Goal: Task Accomplishment & Management: Manage account settings

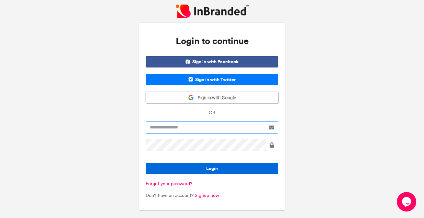
type input "**********"
click at [210, 167] on button "Login" at bounding box center [212, 168] width 133 height 11
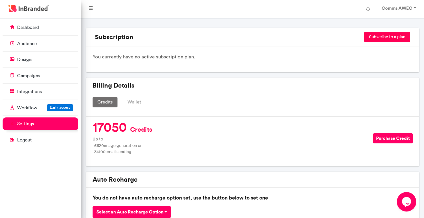
scroll to position [53, 0]
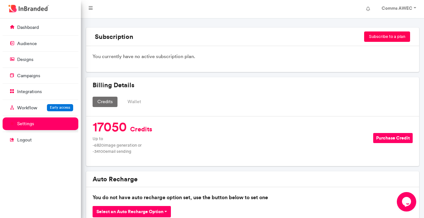
click at [134, 102] on button "Wallet" at bounding box center [134, 101] width 23 height 10
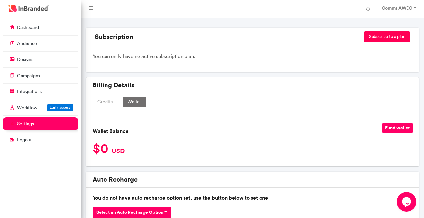
click at [108, 98] on button "Credits" at bounding box center [105, 101] width 25 height 10
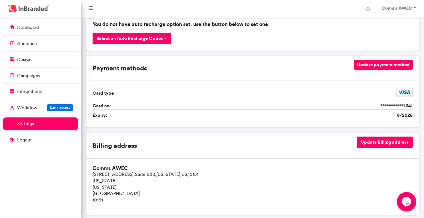
scroll to position [333, 0]
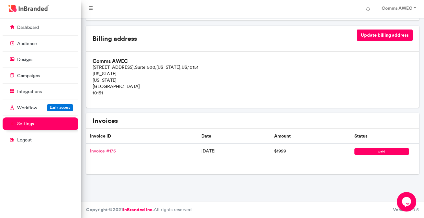
click at [101, 149] on link "Invoice # 175" at bounding box center [103, 151] width 26 height 6
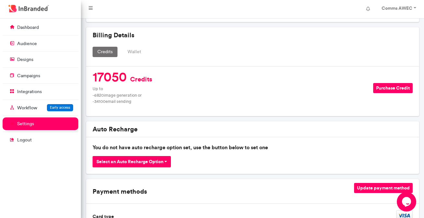
scroll to position [0, 0]
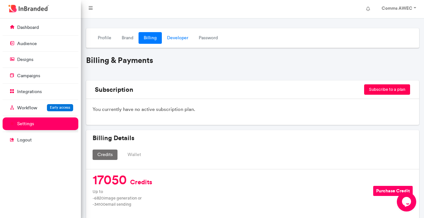
click at [172, 37] on link "Developer" at bounding box center [178, 38] width 32 height 12
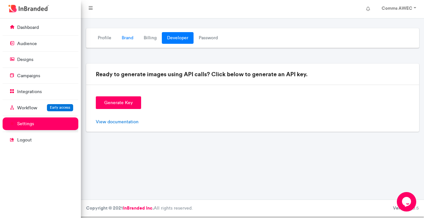
click at [127, 39] on link "Brand" at bounding box center [128, 38] width 22 height 12
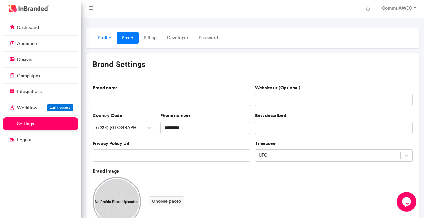
click at [108, 38] on link "Profile" at bounding box center [105, 38] width 24 height 12
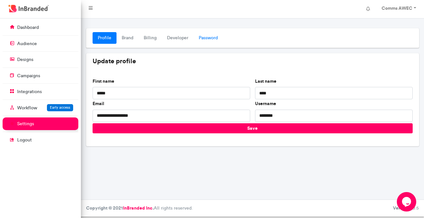
click at [211, 38] on link "Password" at bounding box center [208, 38] width 29 height 12
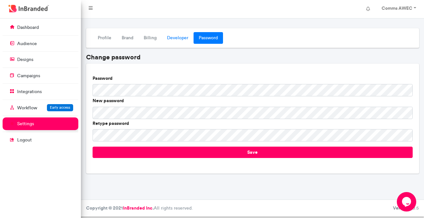
click at [183, 35] on link "Developer" at bounding box center [178, 38] width 32 height 12
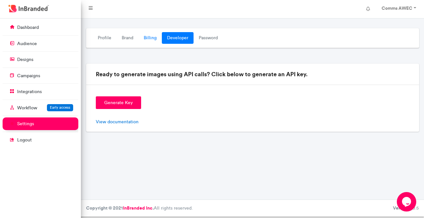
click at [155, 35] on link "Billing" at bounding box center [150, 38] width 23 height 12
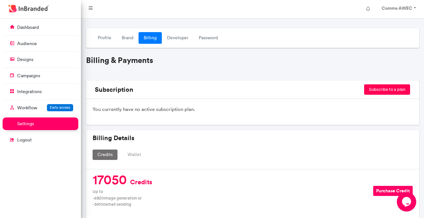
click at [131, 151] on button "Wallet" at bounding box center [134, 154] width 23 height 10
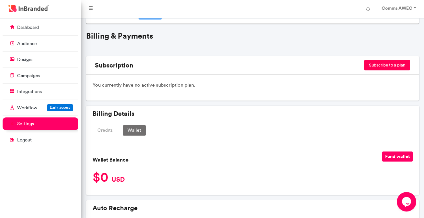
scroll to position [22, 0]
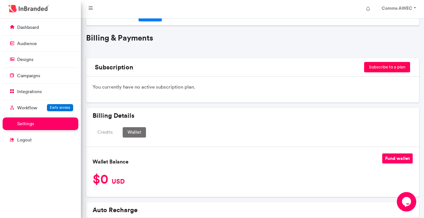
click at [106, 136] on button "Credits" at bounding box center [105, 132] width 25 height 10
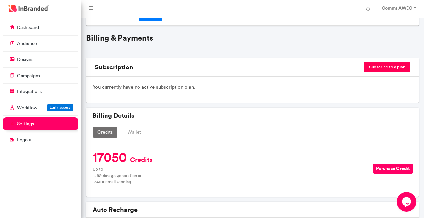
scroll to position [0, 0]
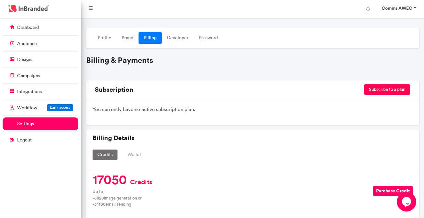
click at [414, 10] on link "Comms AWEC" at bounding box center [398, 9] width 46 height 13
click at [174, 37] on link "Developer" at bounding box center [178, 38] width 32 height 12
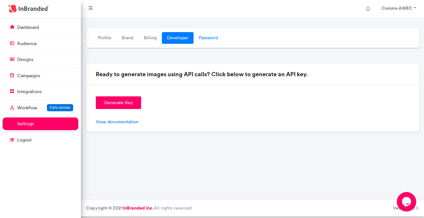
click at [211, 36] on link "Password" at bounding box center [208, 38] width 29 height 12
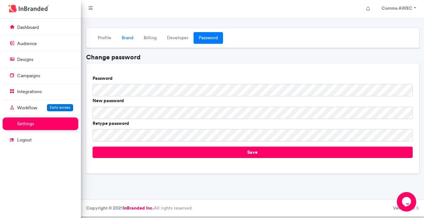
click at [125, 40] on link "Brand" at bounding box center [128, 38] width 22 height 12
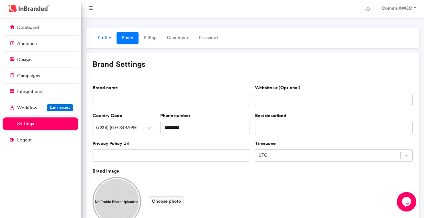
click at [110, 40] on link "Profile" at bounding box center [105, 38] width 24 height 12
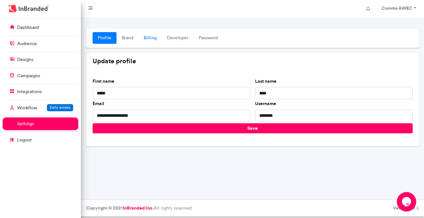
click at [150, 40] on link "Billing" at bounding box center [150, 38] width 23 height 12
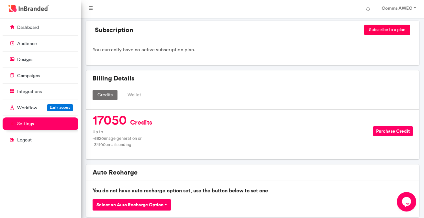
scroll to position [60, 0]
